Goal: Find specific page/section: Find specific page/section

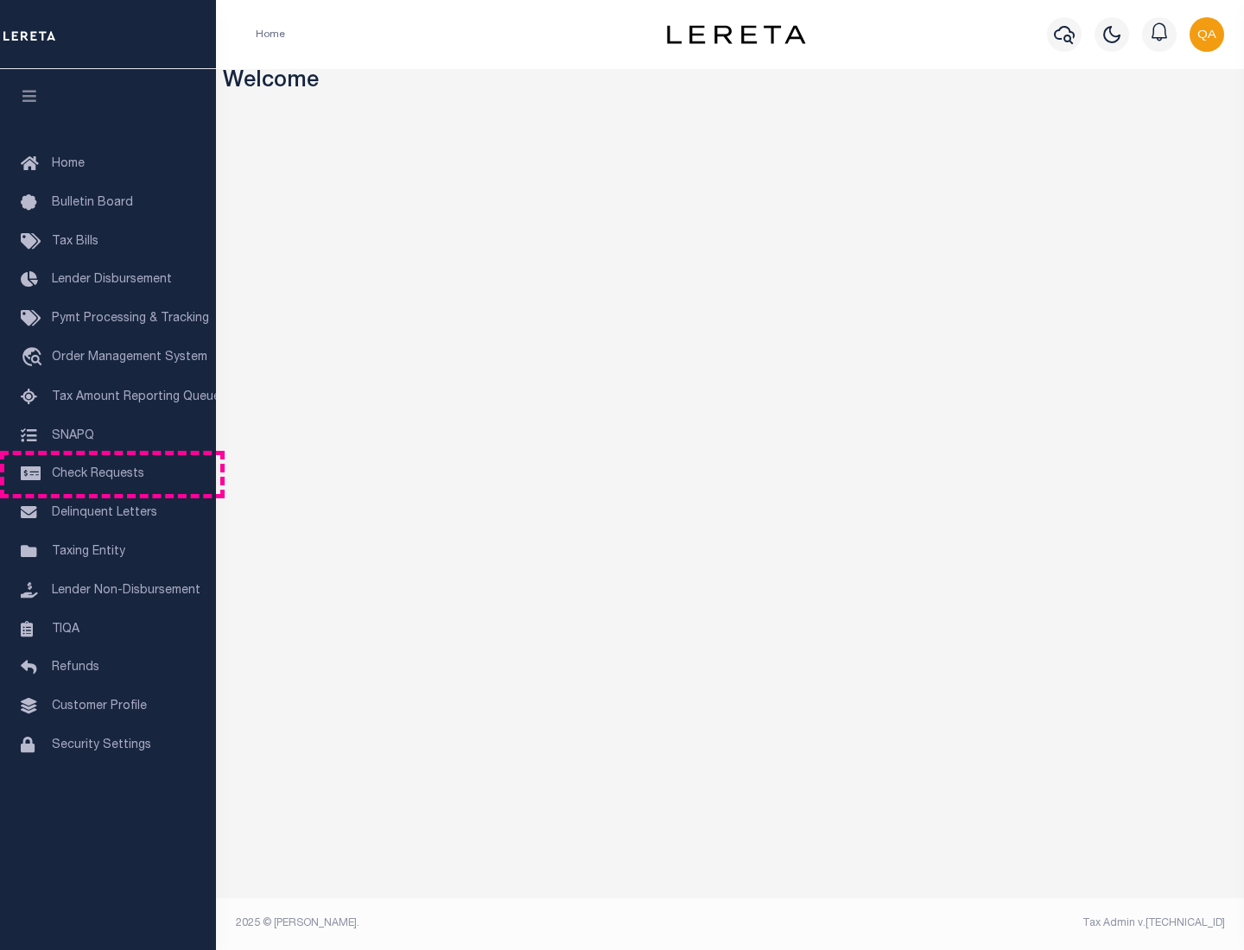
click at [108, 474] on span "Check Requests" at bounding box center [98, 474] width 92 height 12
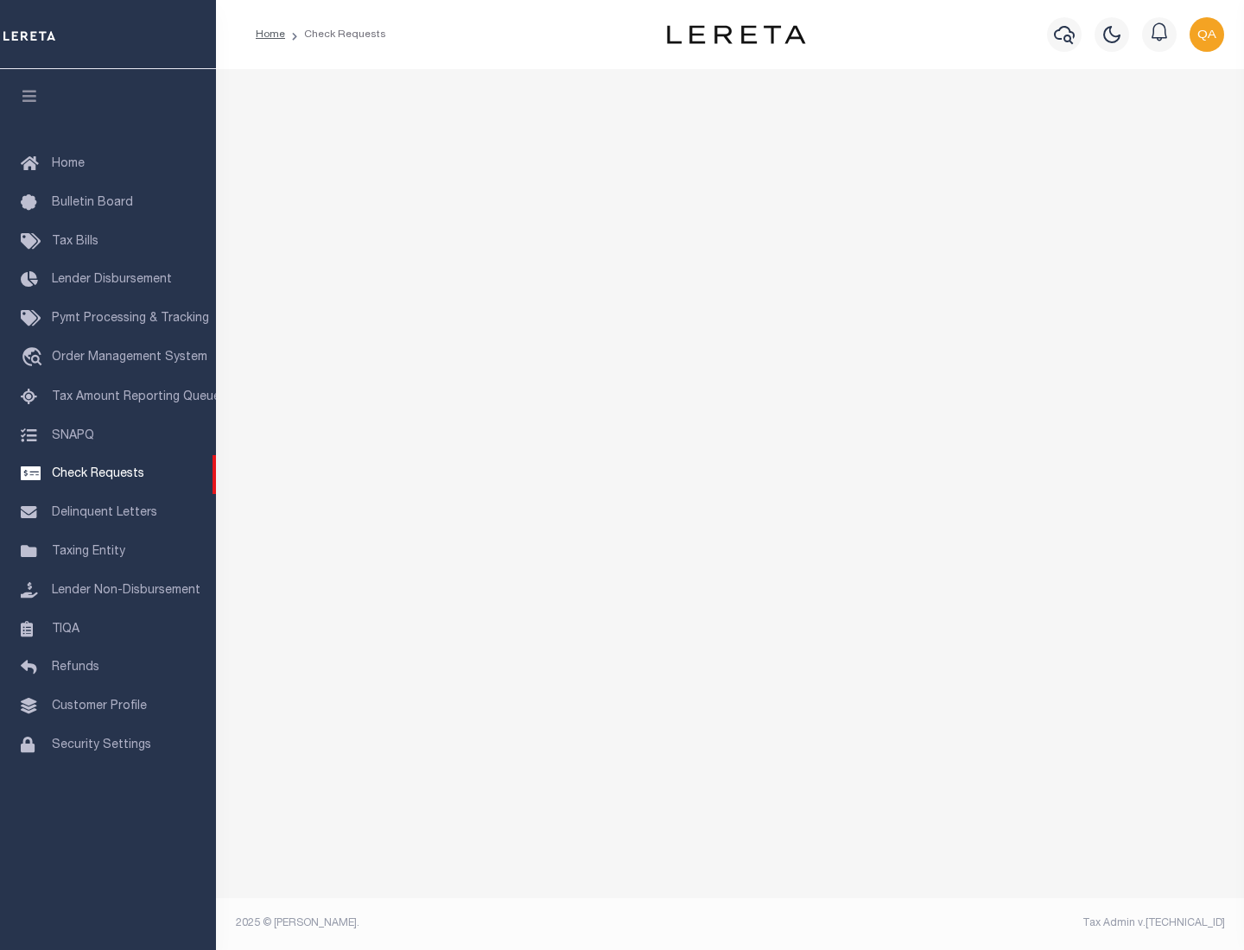
select select "50"
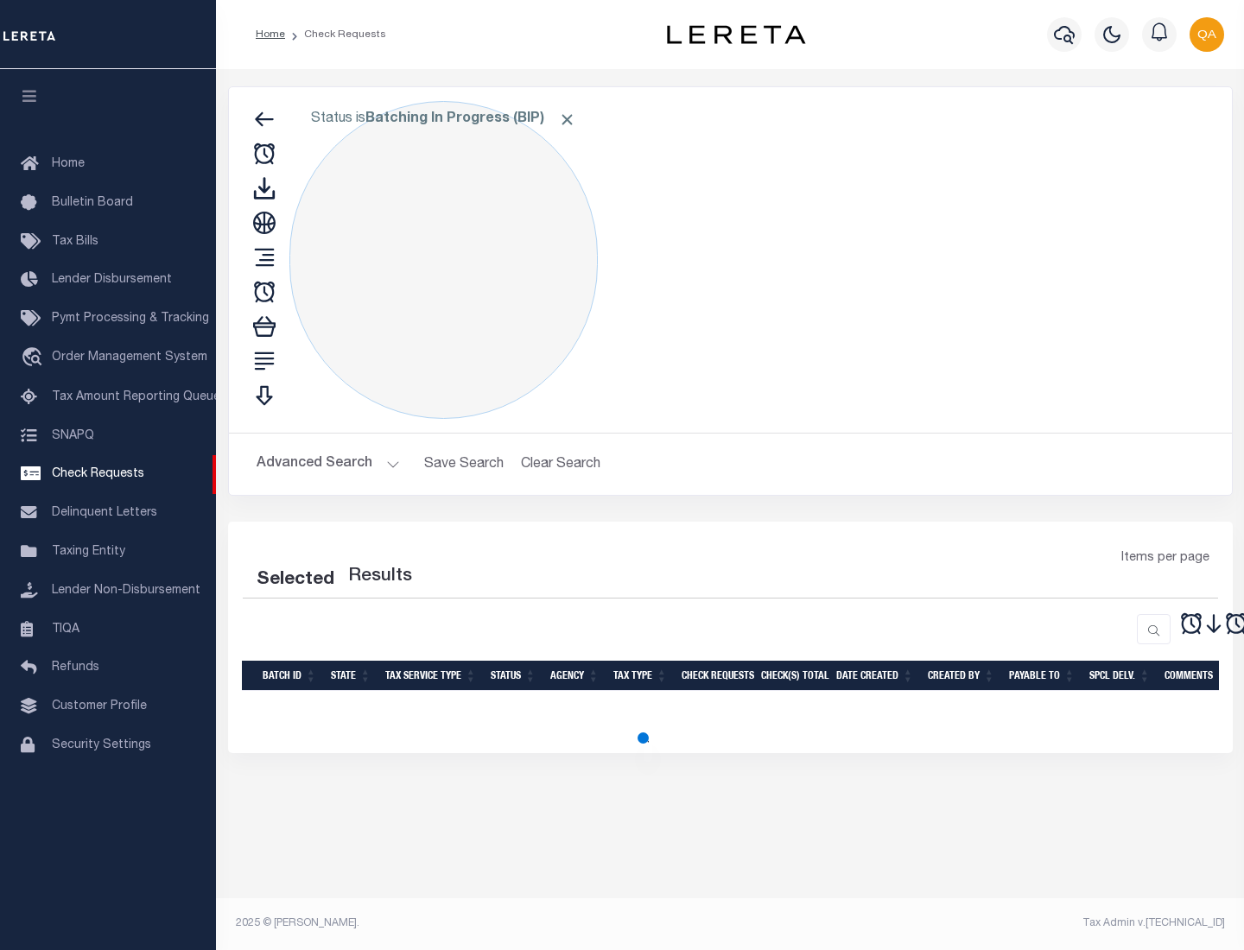
select select "50"
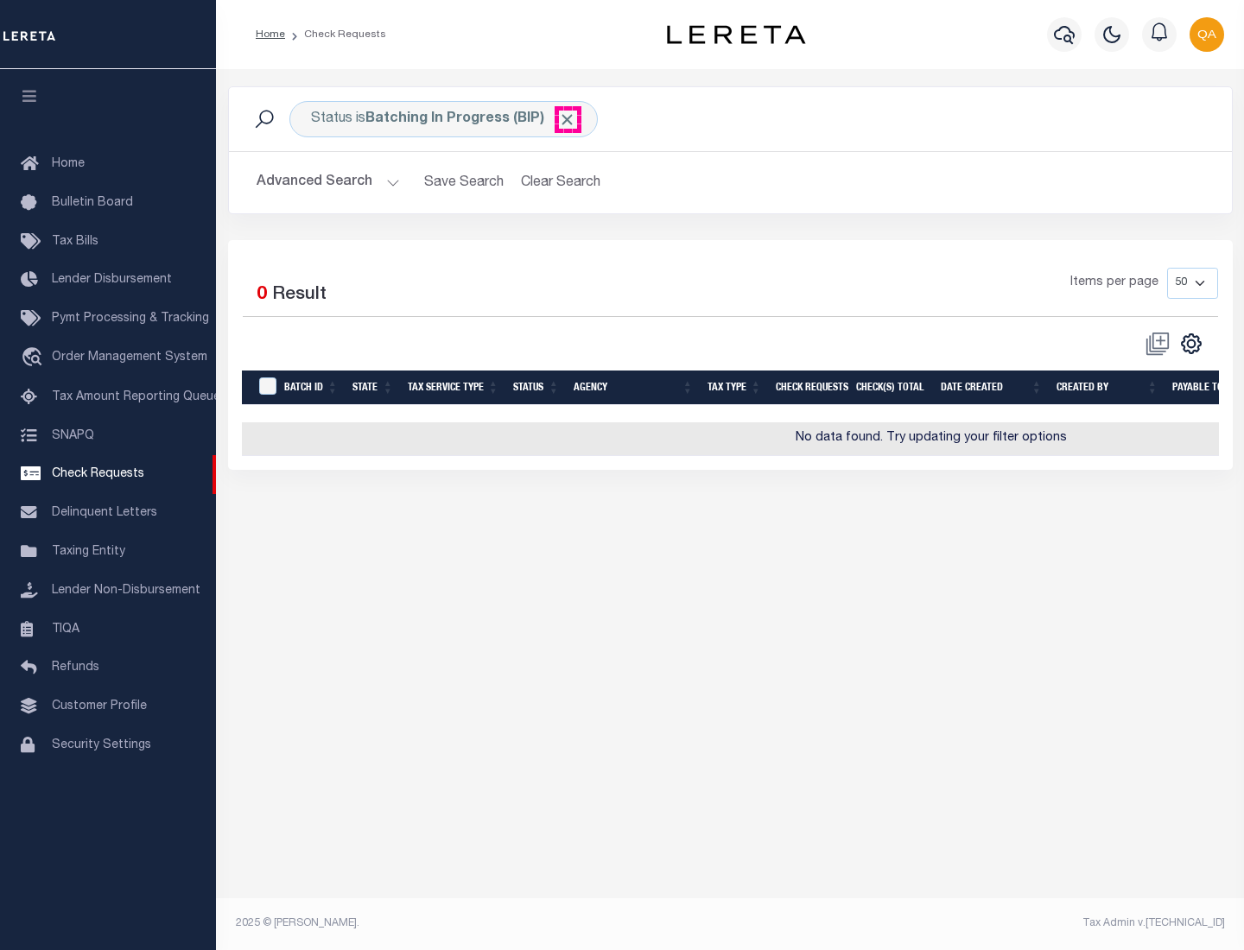
click at [567, 119] on span "Click to Remove" at bounding box center [567, 120] width 18 height 18
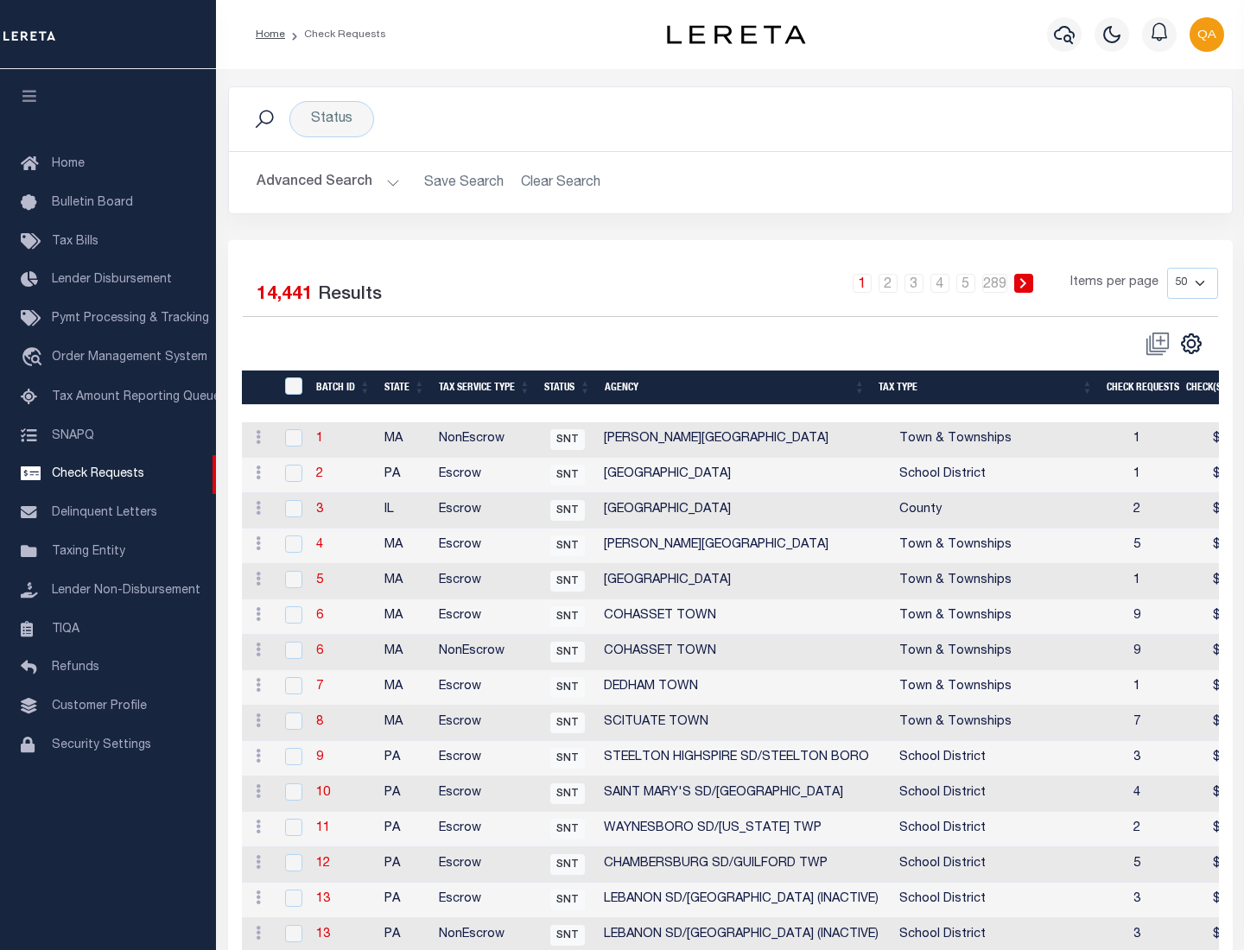
scroll to position [832, 0]
